Goal: Transaction & Acquisition: Purchase product/service

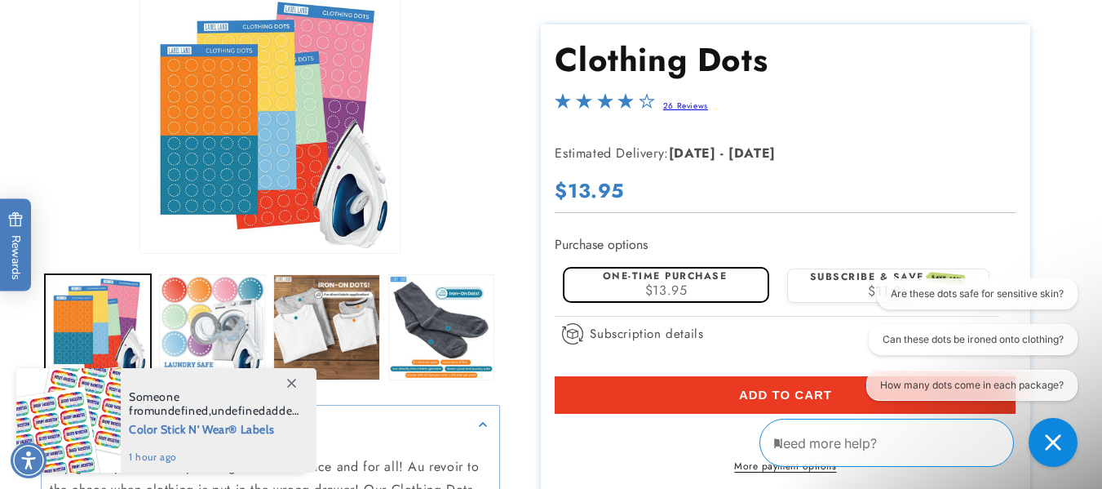
scroll to position [245, 0]
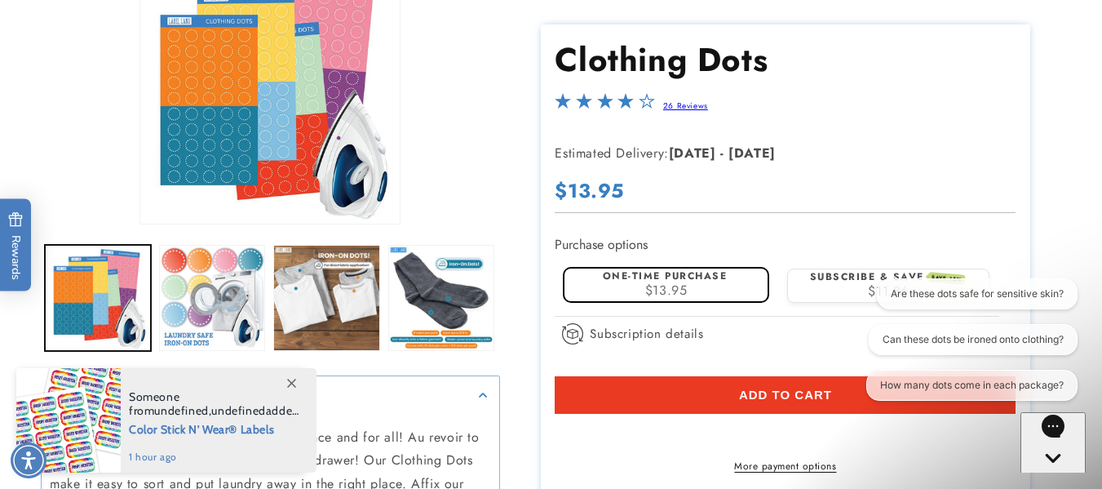
click at [294, 379] on icon at bounding box center [291, 382] width 9 height 9
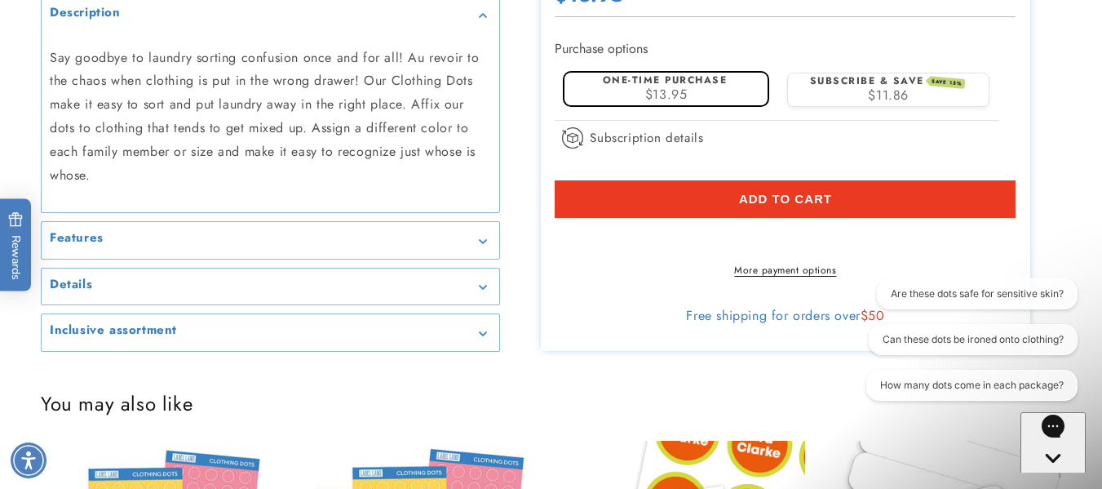
scroll to position [653, 0]
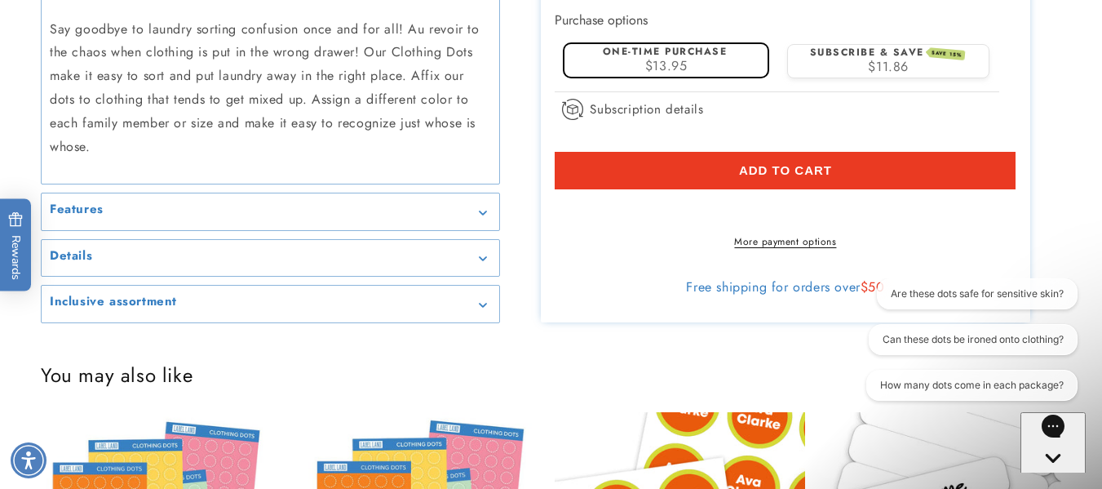
click at [483, 259] on icon "Gallery Viewer" at bounding box center [483, 258] width 8 height 5
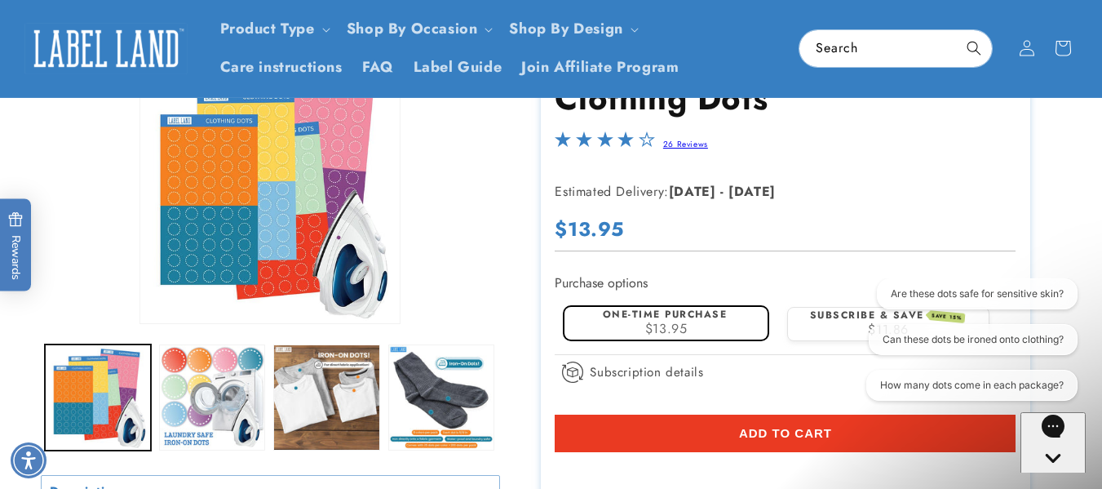
scroll to position [163, 0]
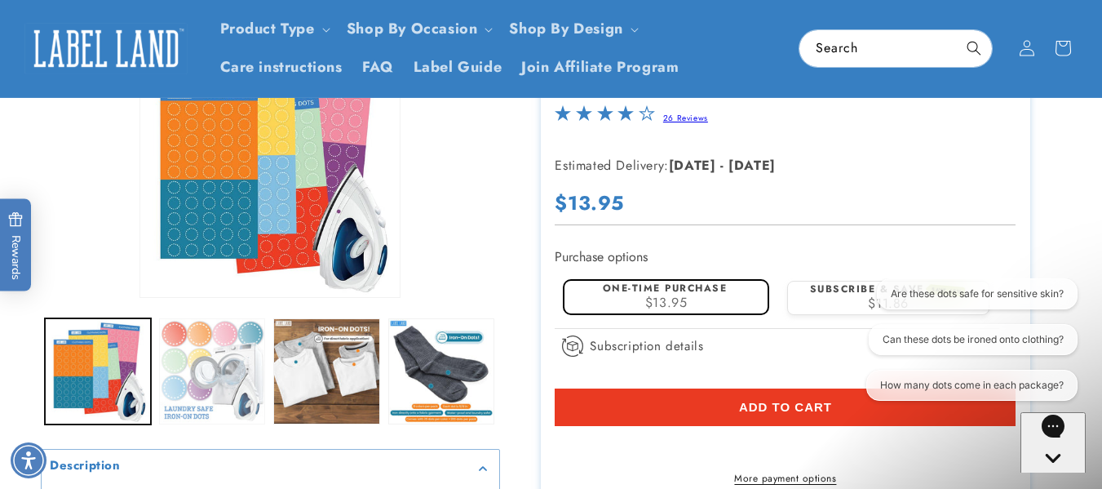
click at [224, 343] on button "Load image 2 in gallery view" at bounding box center [212, 371] width 106 height 106
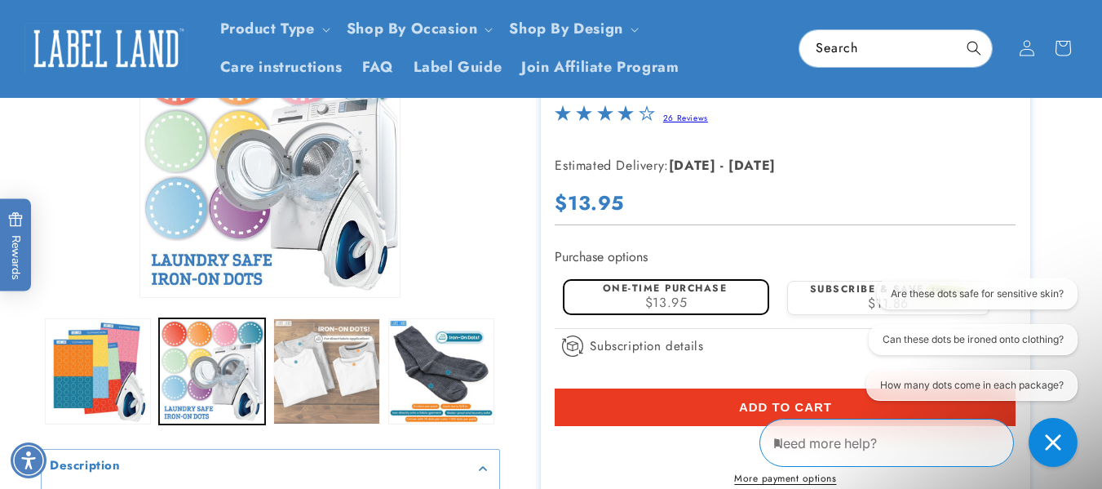
click at [322, 334] on button "Load image 3 in gallery view" at bounding box center [326, 371] width 106 height 106
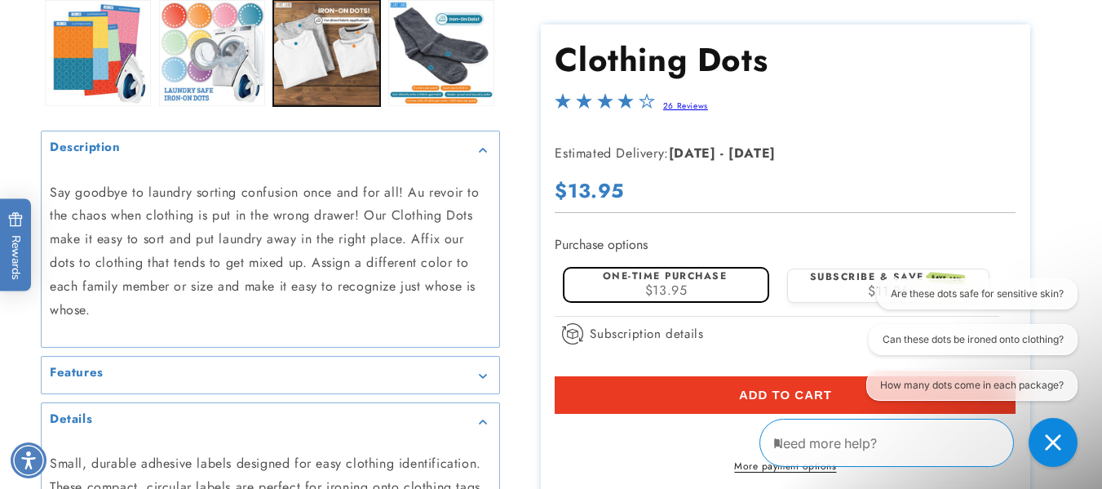
scroll to position [571, 0]
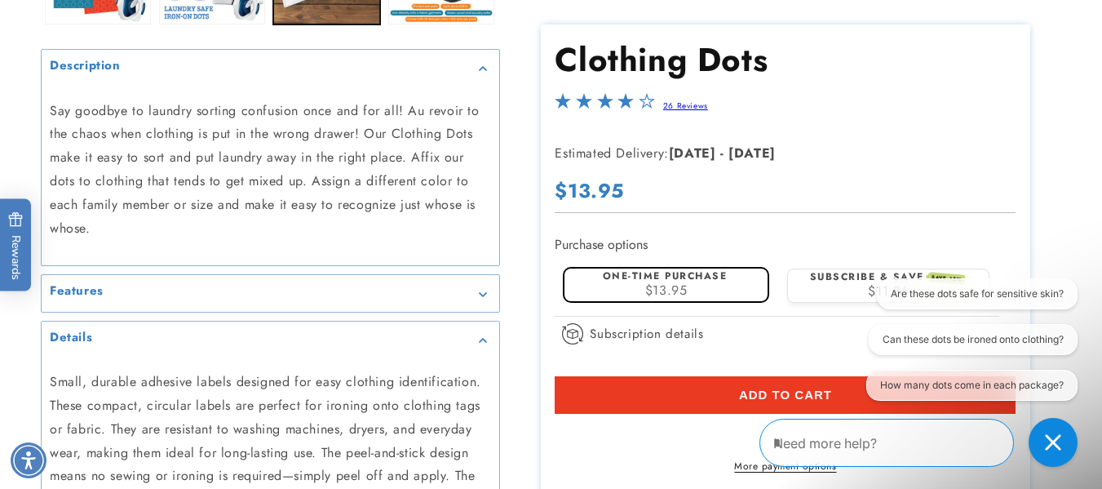
click at [228, 283] on summary "Features" at bounding box center [271, 293] width 458 height 37
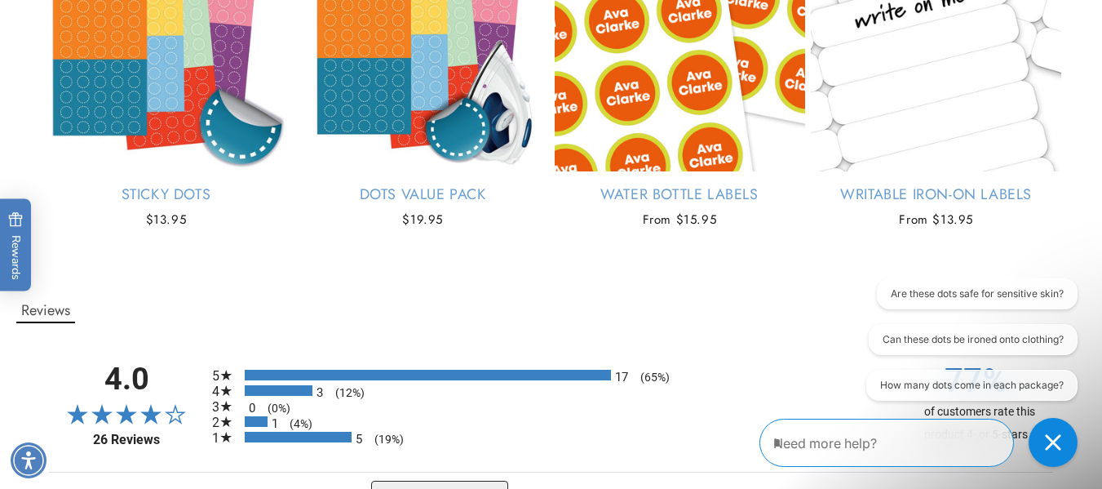
scroll to position [1631, 0]
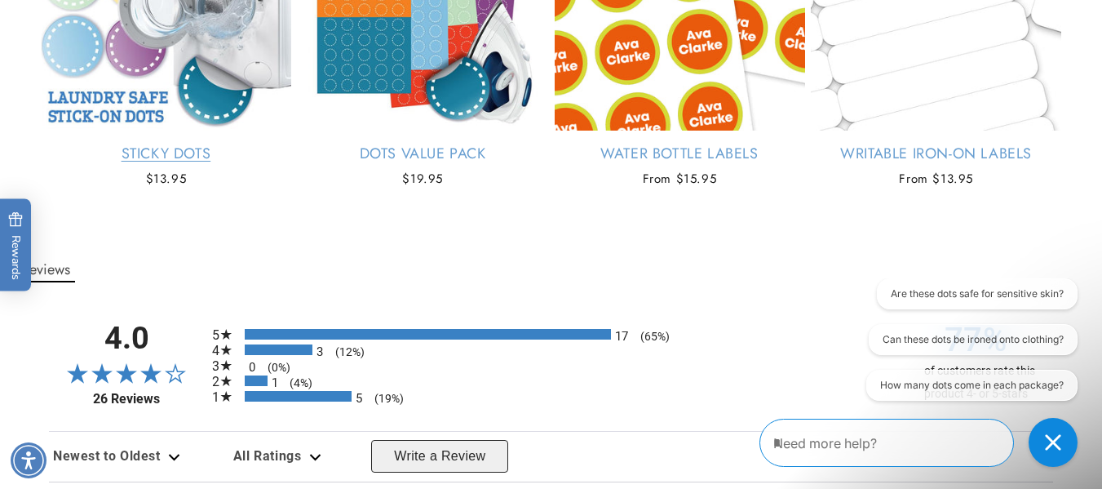
click at [175, 154] on link "Sticky Dots" at bounding box center [166, 153] width 250 height 19
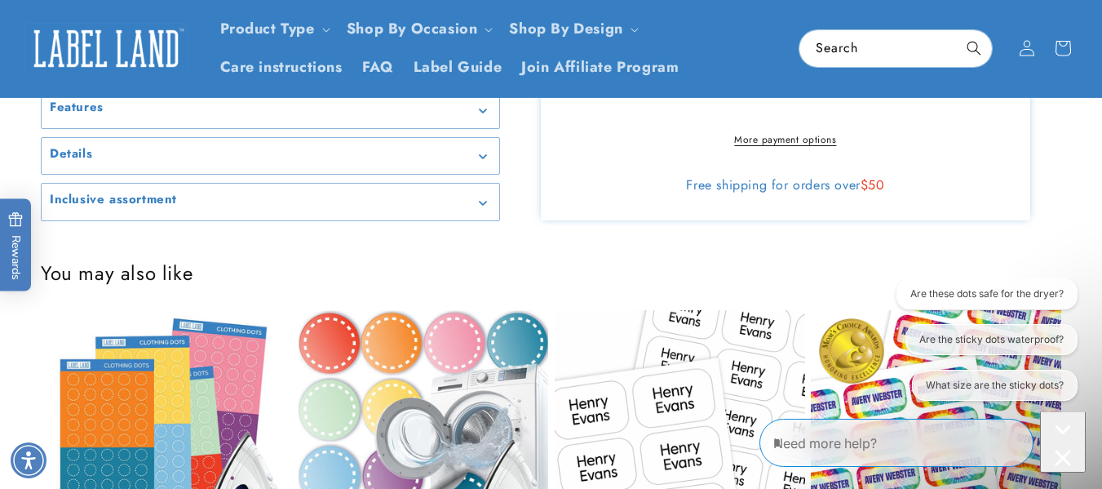
scroll to position [740, 0]
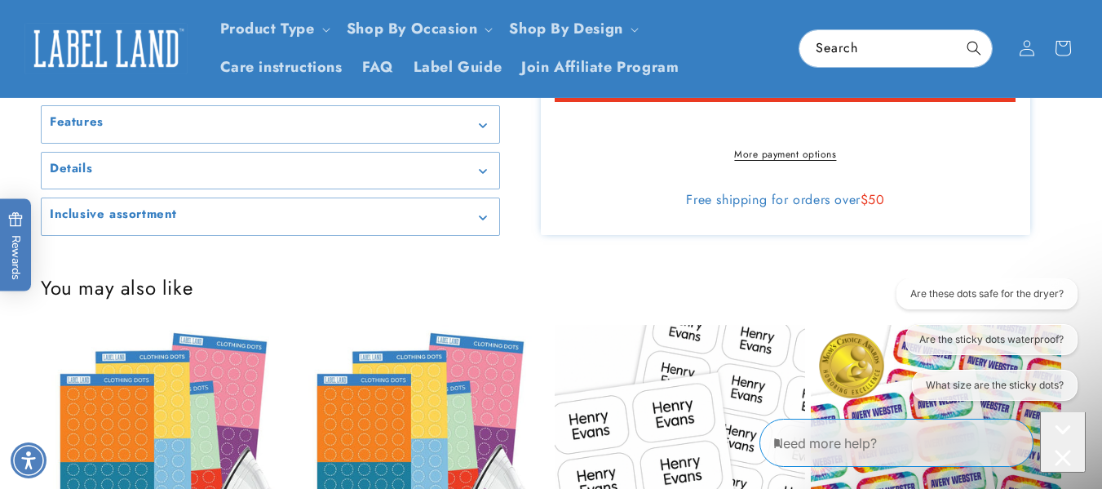
click at [486, 215] on icon "Gallery Viewer" at bounding box center [482, 217] width 7 height 4
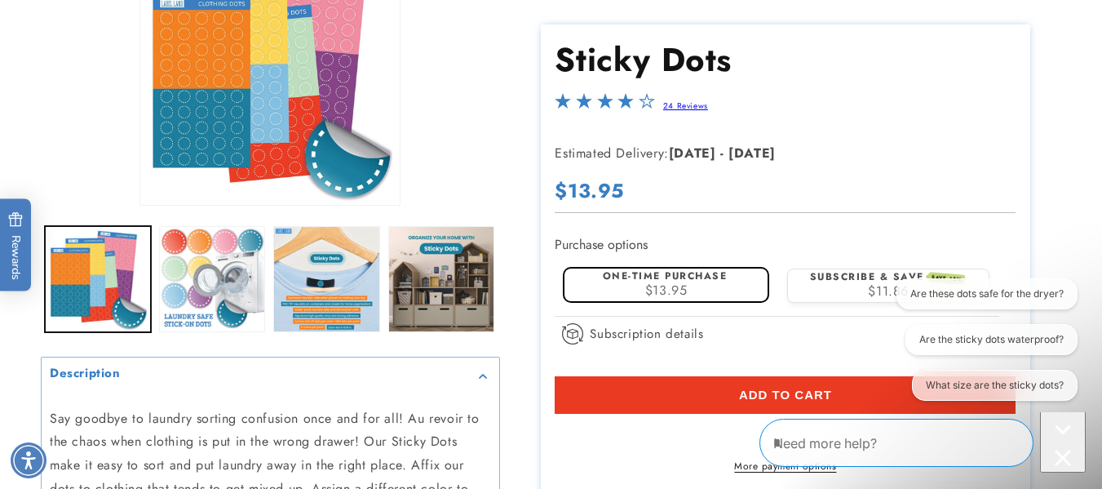
scroll to position [326, 0]
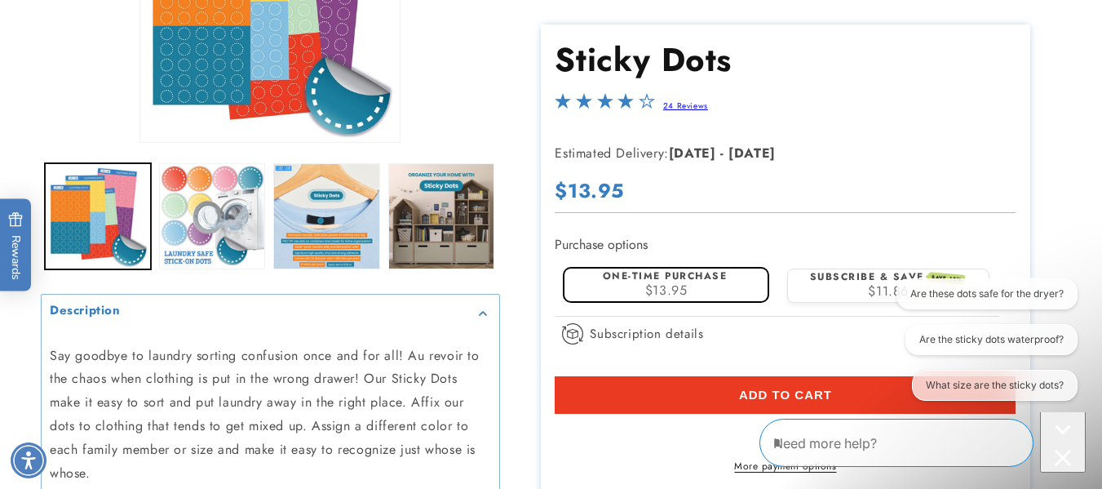
click at [1065, 449] on div "Close conversation starters" at bounding box center [1063, 459] width 33 height 20
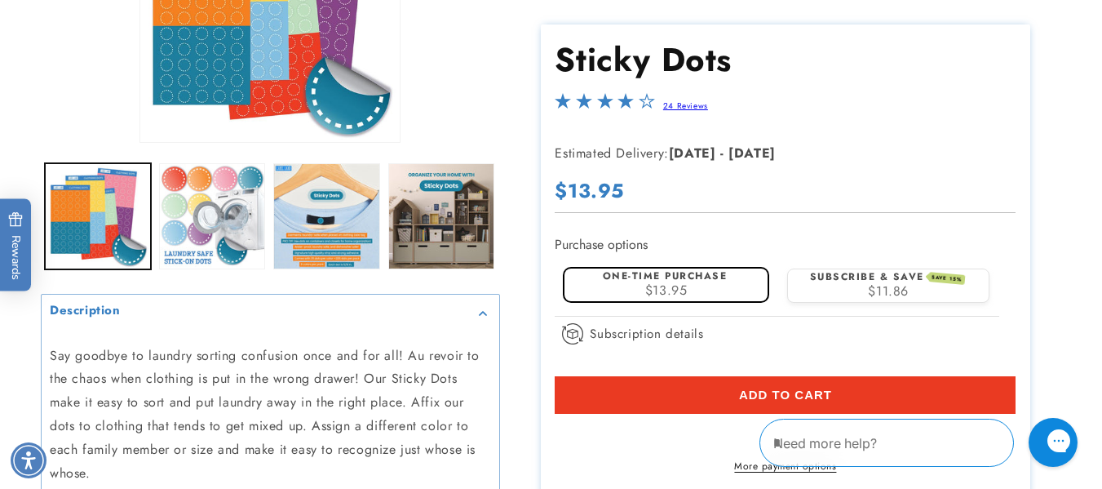
click at [778, 388] on span "Add to cart" at bounding box center [785, 394] width 93 height 15
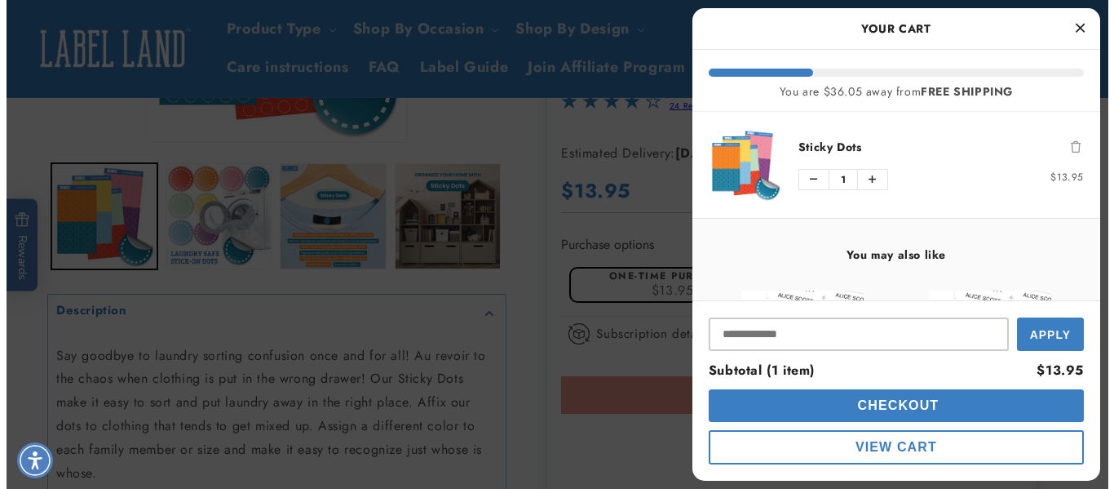
scroll to position [321, 0]
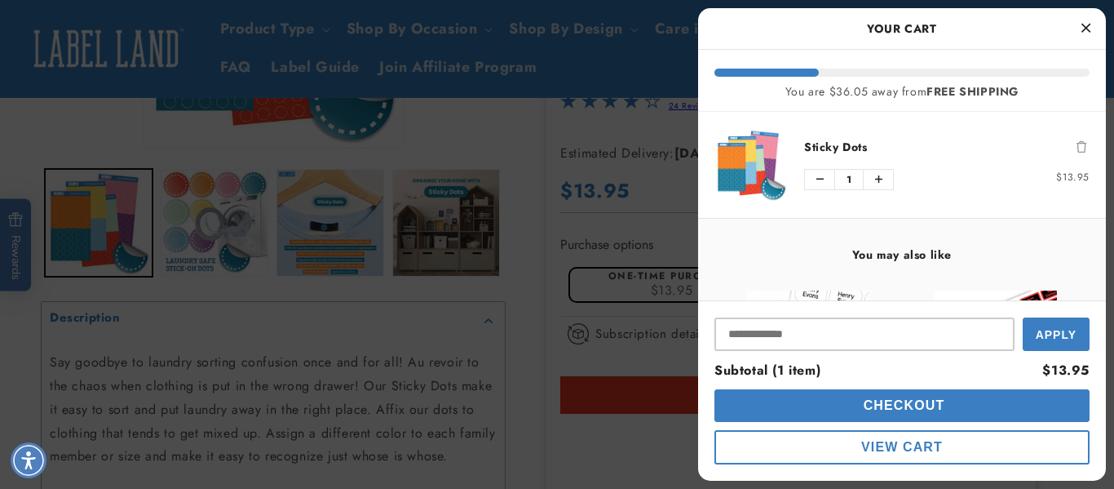
click at [903, 437] on button "View Cart" at bounding box center [902, 447] width 375 height 34
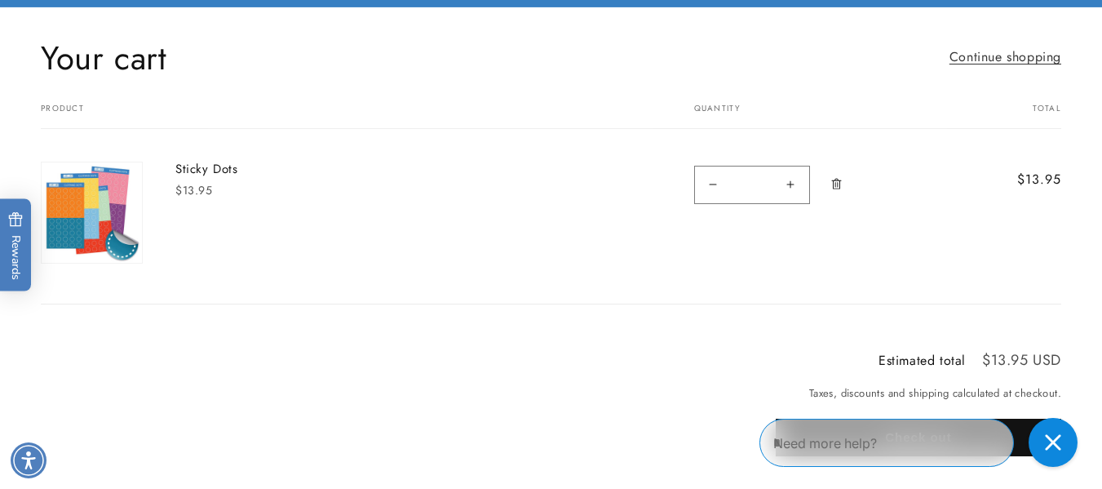
scroll to position [245, 0]
